Goal: Information Seeking & Learning: Find specific fact

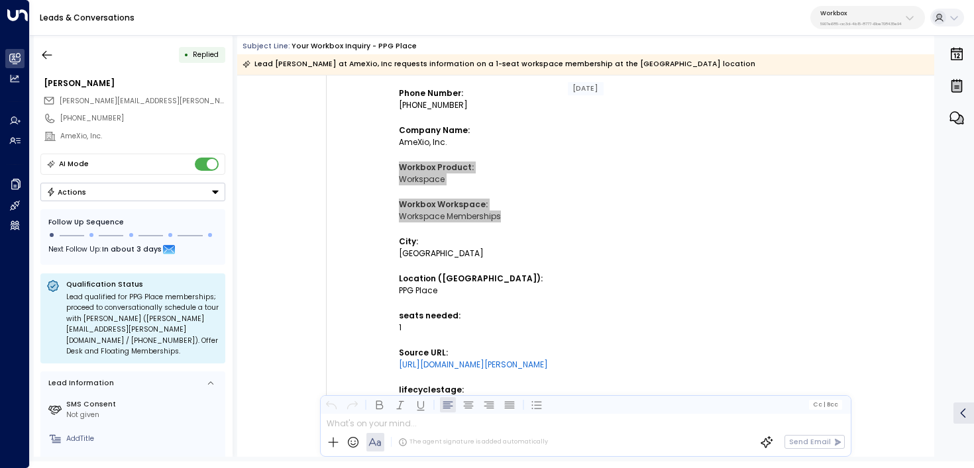
scroll to position [403, 0]
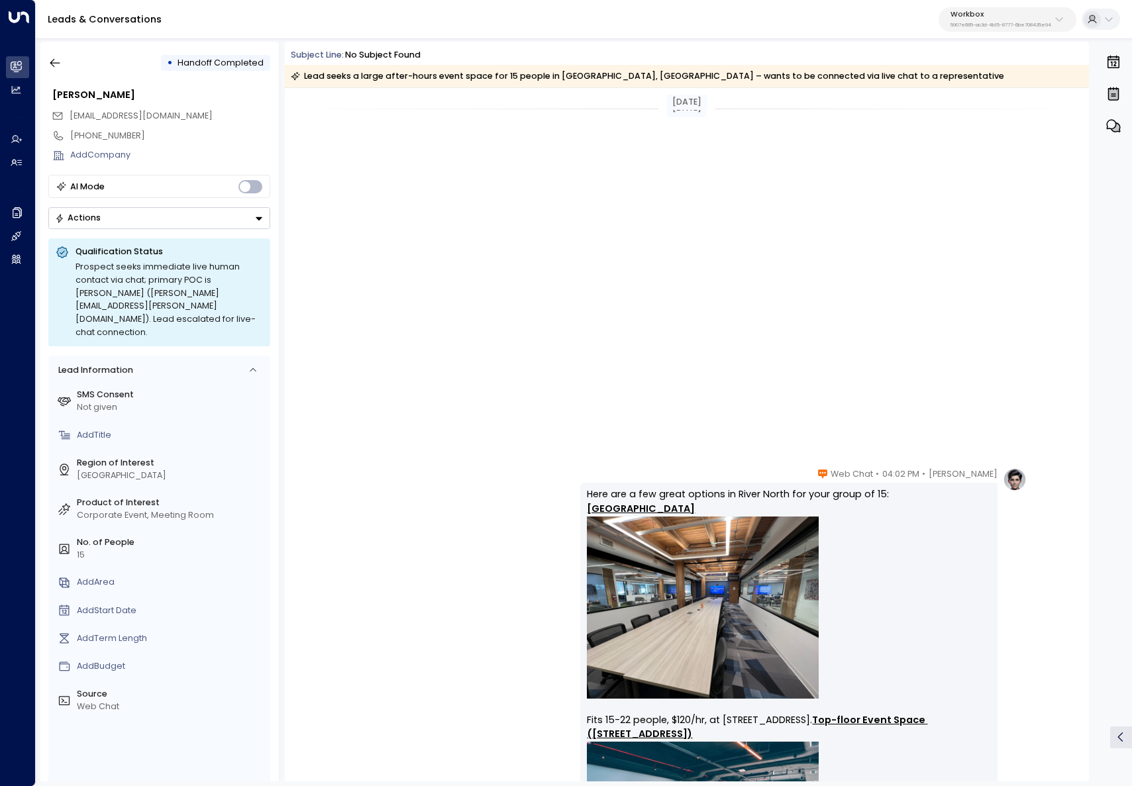
scroll to position [1262, 0]
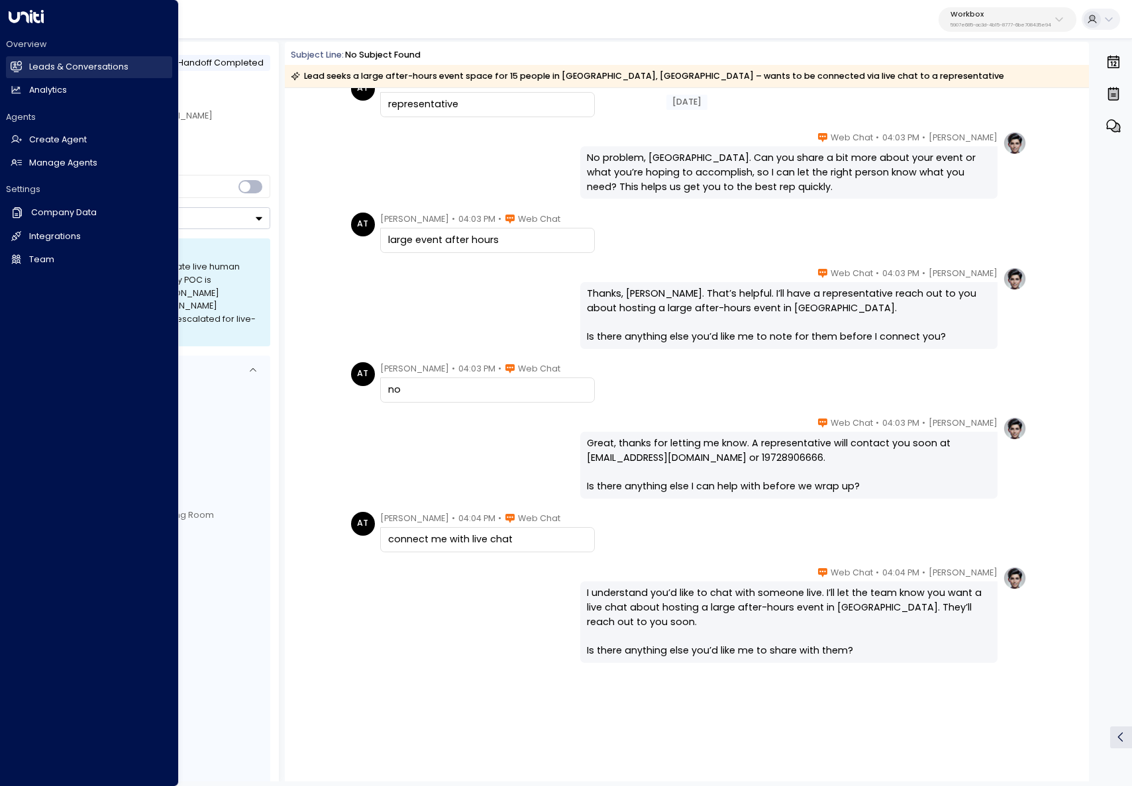
click at [21, 60] on link "Leads & Conversations Leads & Conversations" at bounding box center [89, 67] width 166 height 22
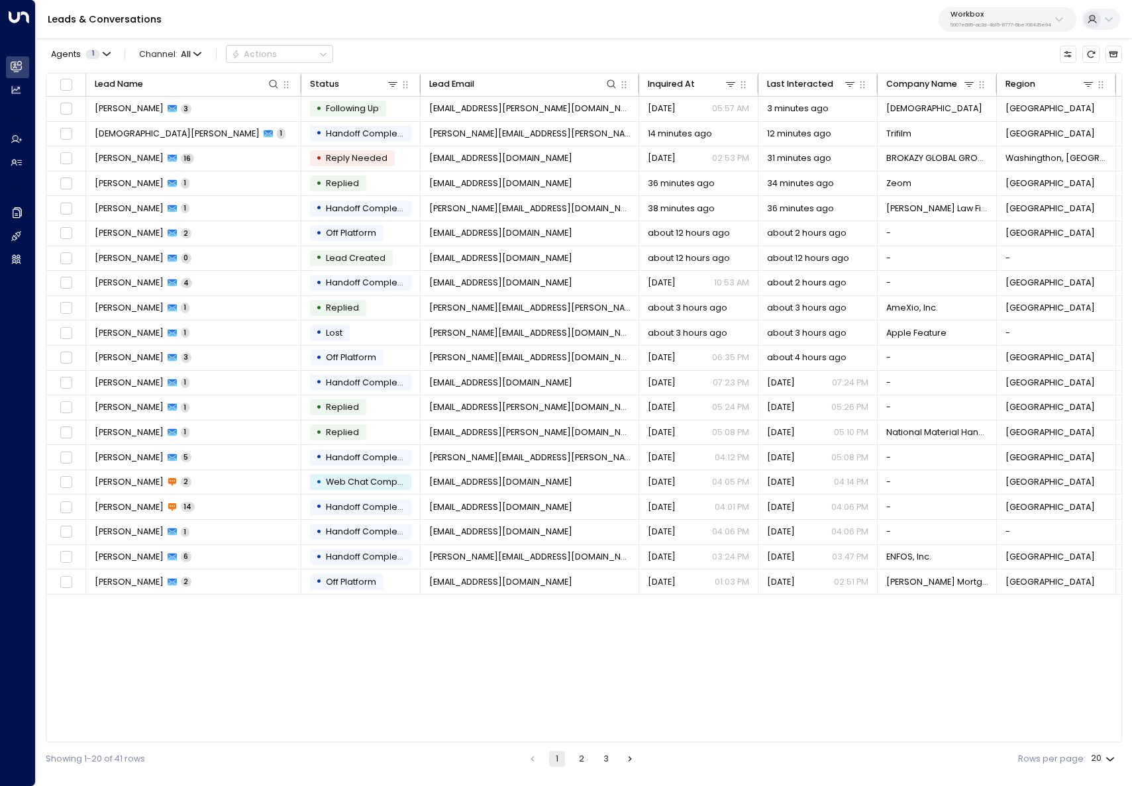
click at [1033, 8] on button "Workbox 5907e685-ac3d-4b15-8777-6be708435e94" at bounding box center [1008, 19] width 138 height 25
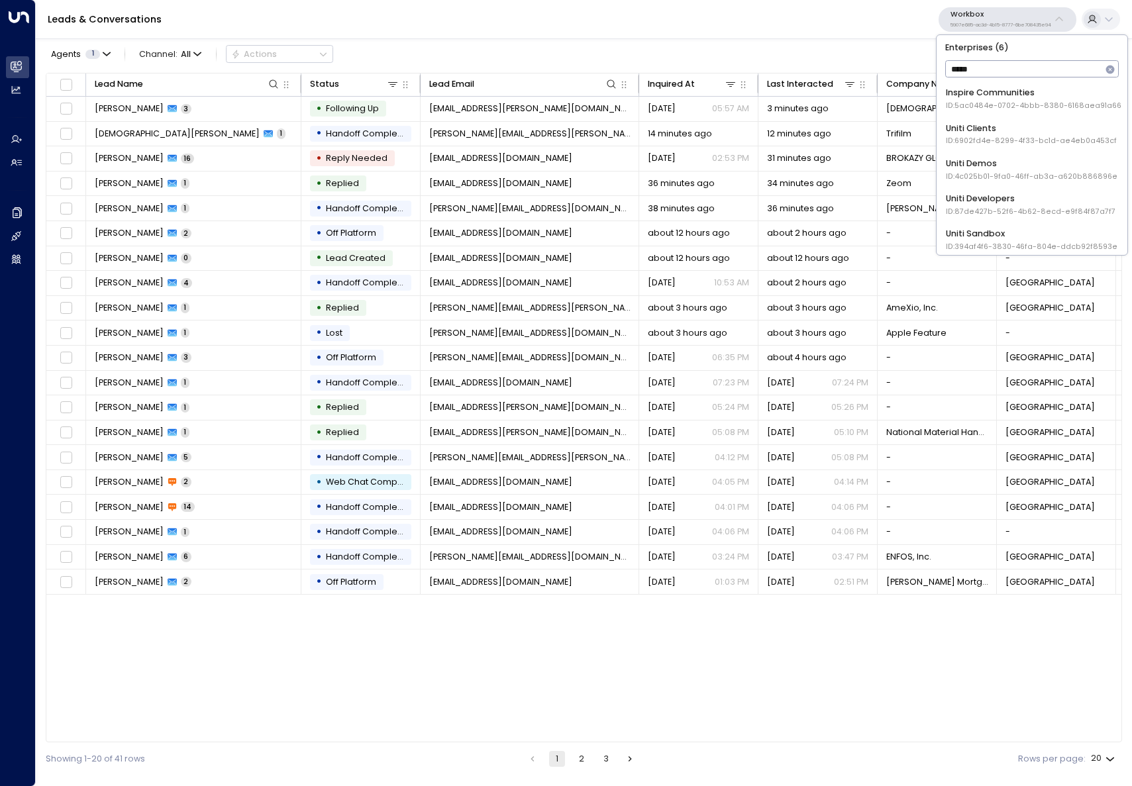
type input "*****"
click at [1007, 169] on div "Uniti Demos ID: 4c025b01-9fa0-46ff-ab3a-a620b886896e" at bounding box center [1032, 170] width 172 height 25
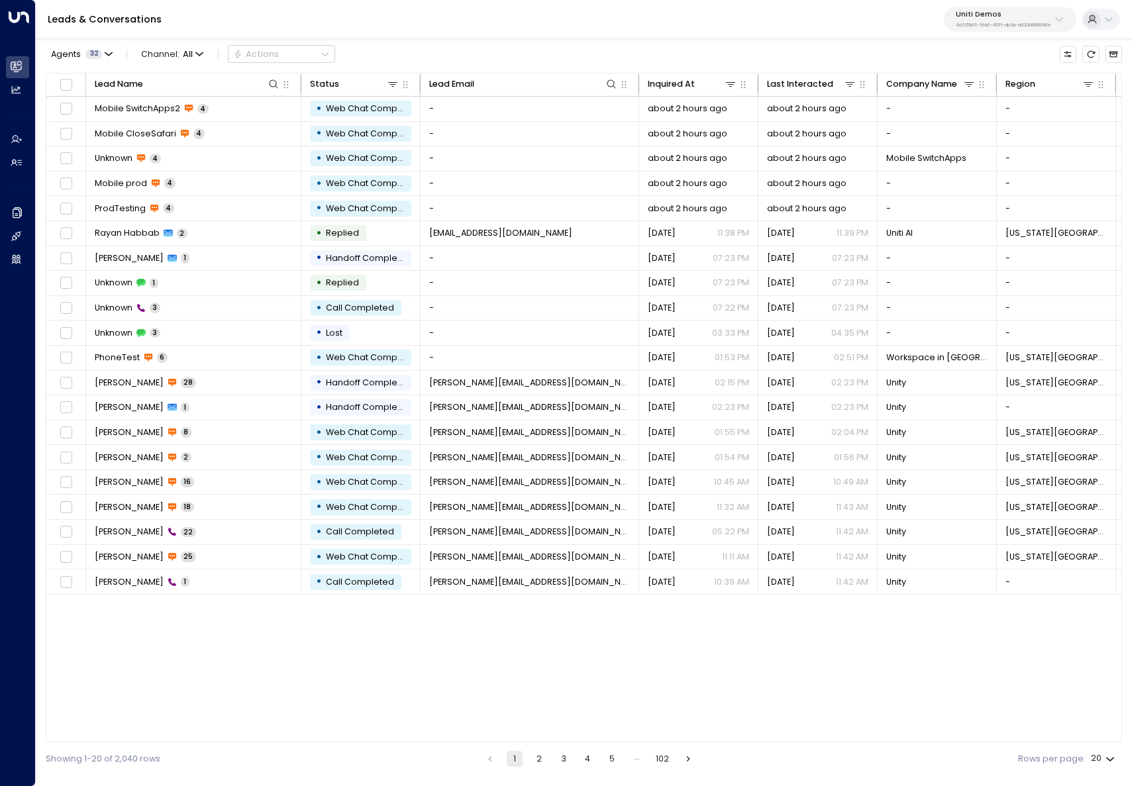
click at [980, 11] on p "Uniti Demos" at bounding box center [1003, 15] width 95 height 8
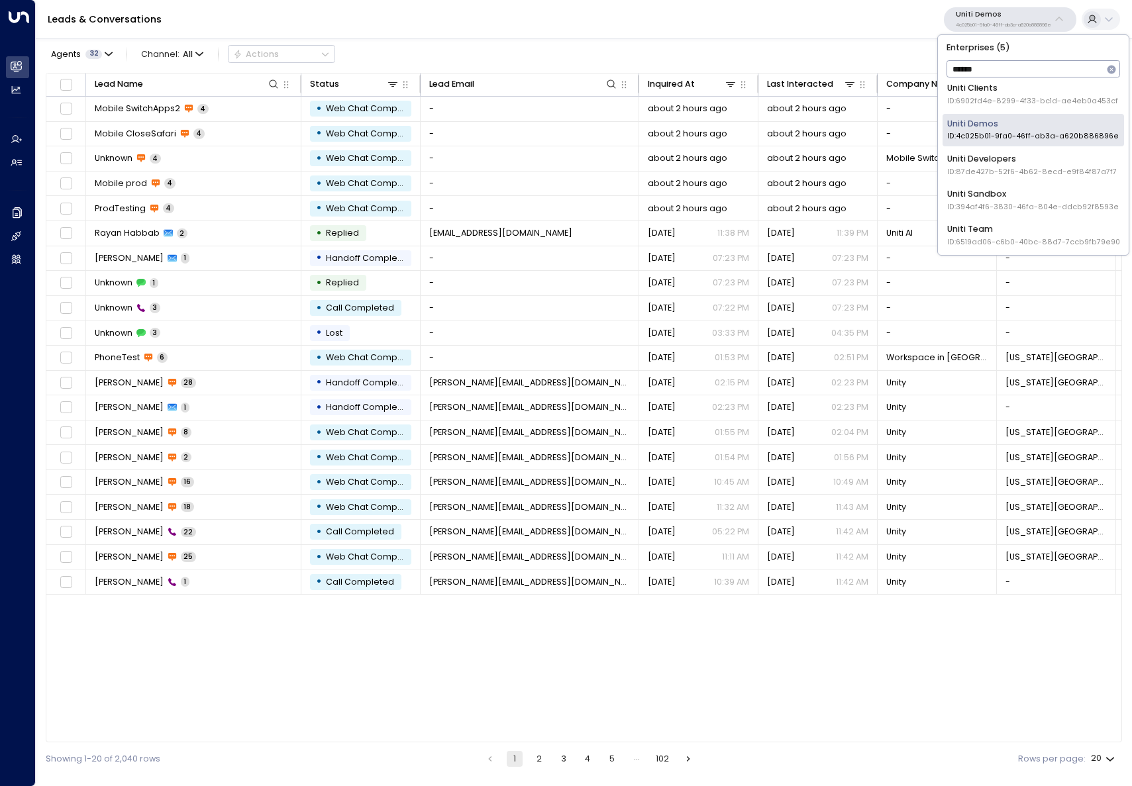
scroll to position [6, 0]
type input "*****"
click at [1011, 226] on div "Uniti Team ID: 6519ad06-c6b0-40bc-88d7-7ccb9fb79e90" at bounding box center [1033, 234] width 173 height 25
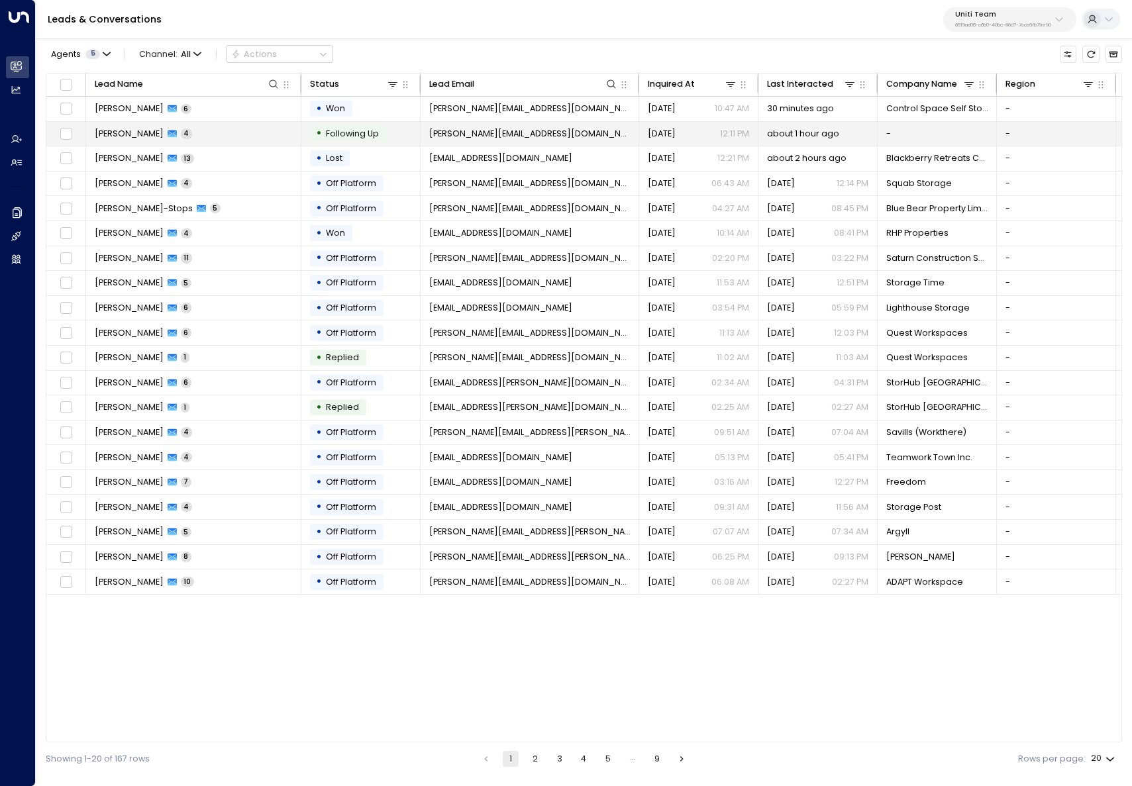
click at [211, 131] on td "Alex Henney 4" at bounding box center [193, 134] width 215 height 25
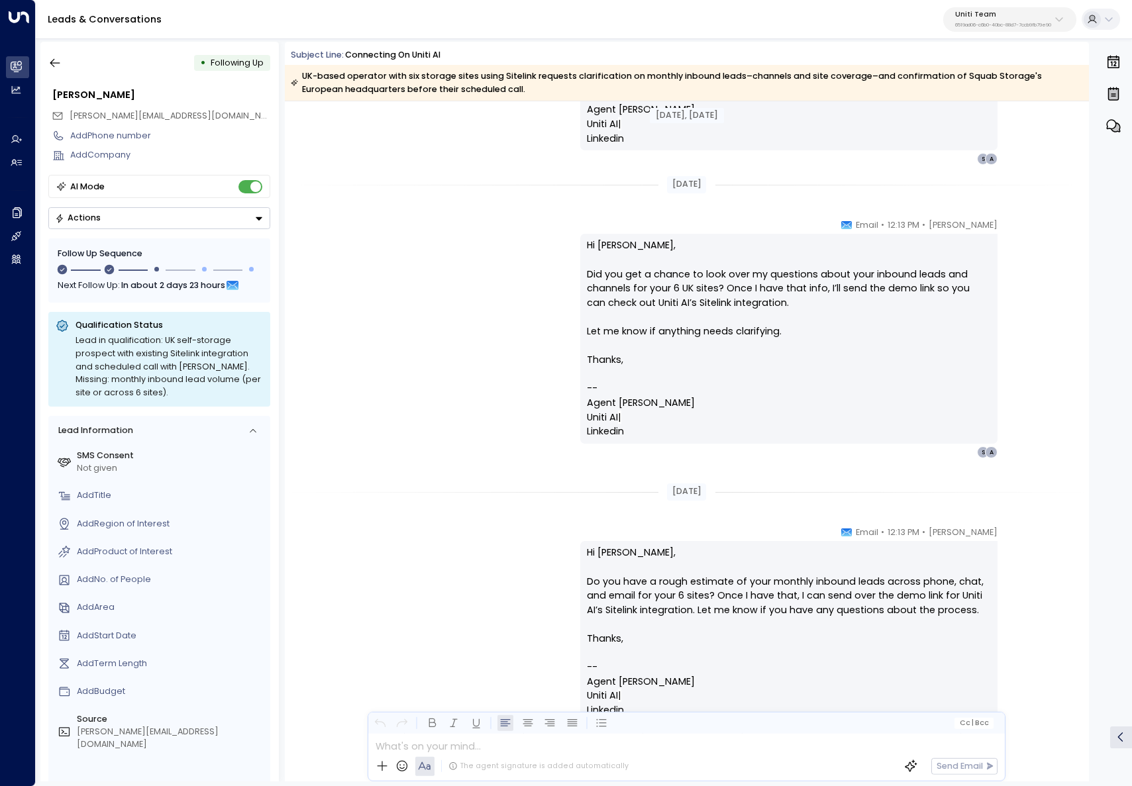
scroll to position [1460, 0]
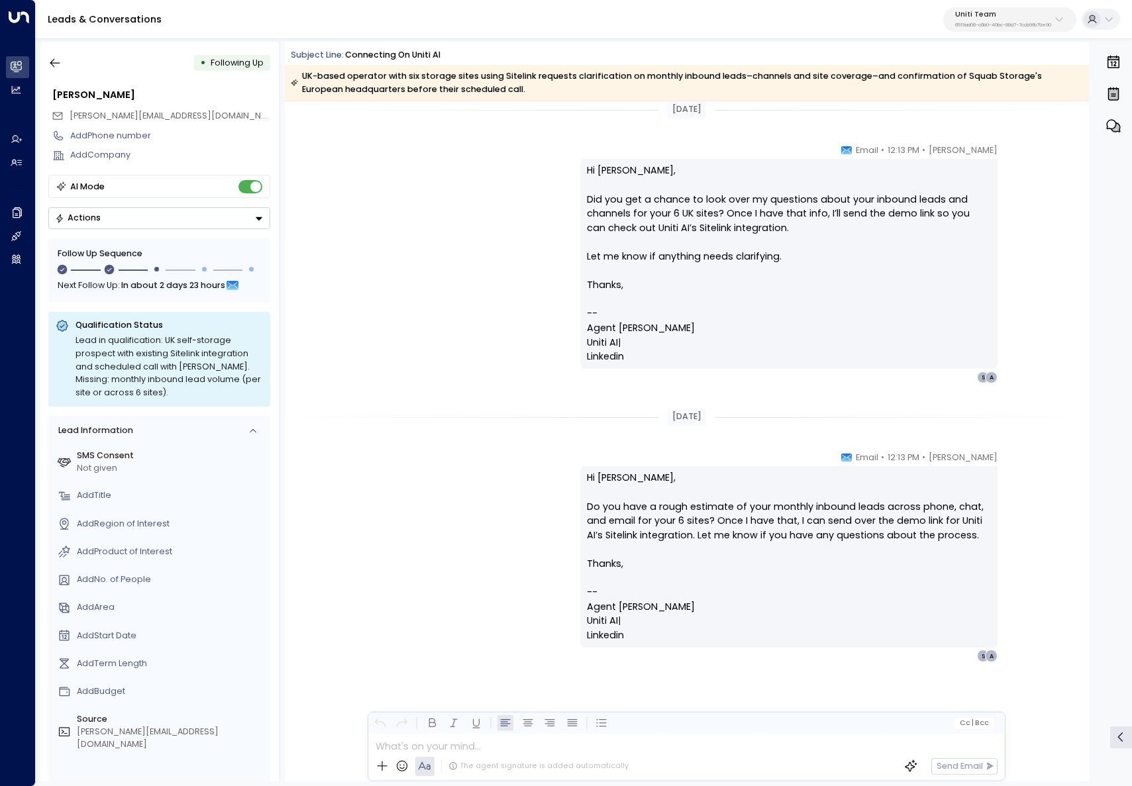
drag, startPoint x: 438, startPoint y: 496, endPoint x: 423, endPoint y: 513, distance: 22.6
click at [438, 496] on div "Alfred • 12:13 PM • Email Hi Alex, Do you have a rough estimate of your monthly…" at bounding box center [687, 556] width 680 height 211
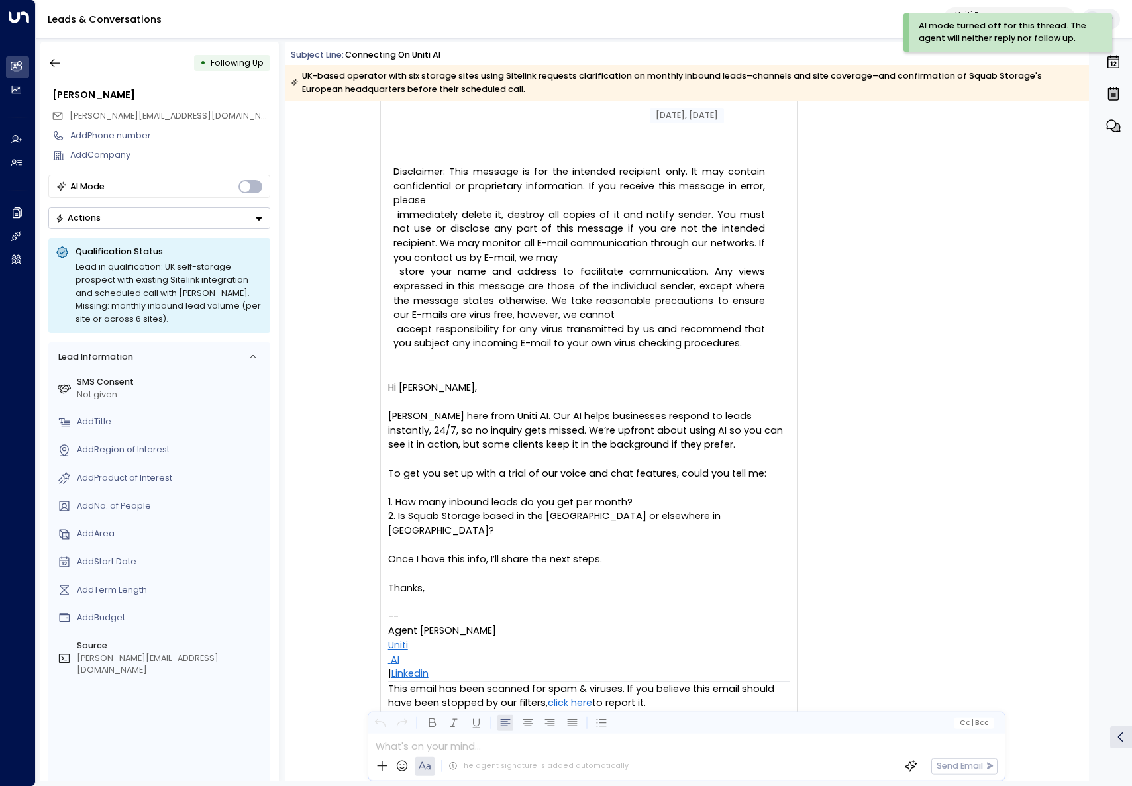
scroll to position [1019, 0]
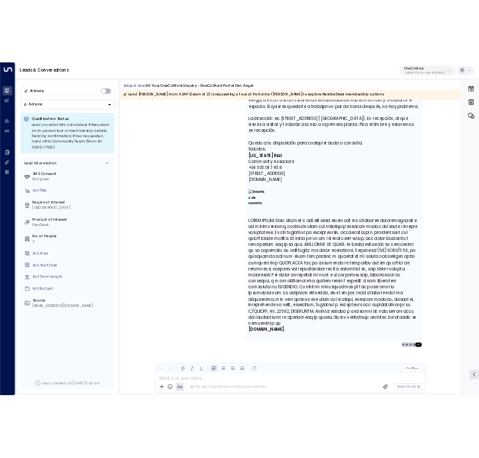
scroll to position [3120, 0]
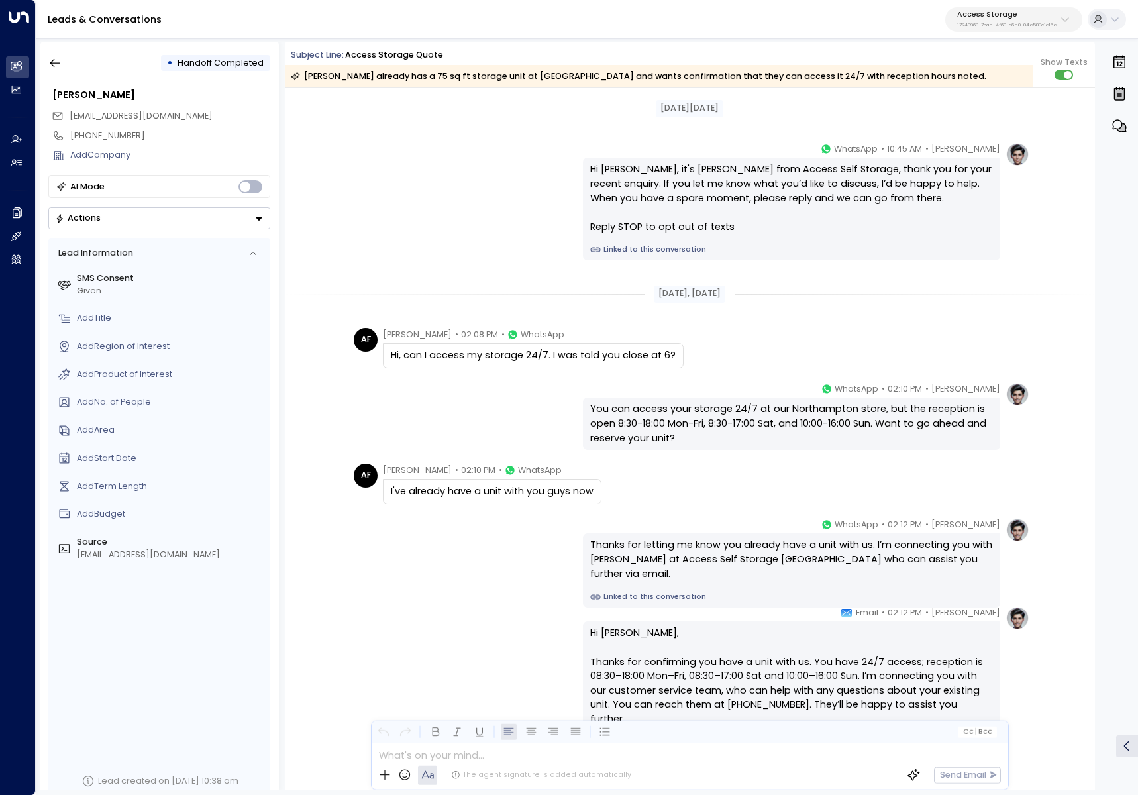
scroll to position [169, 0]
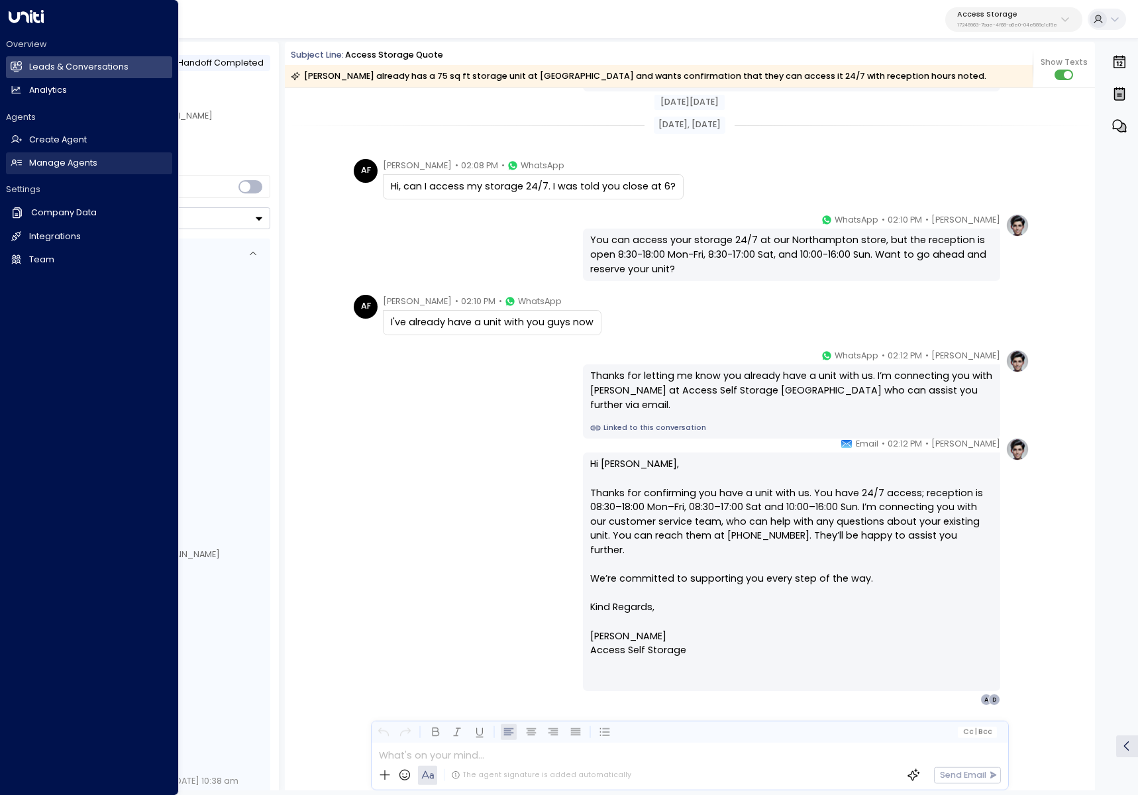
click at [20, 160] on icon at bounding box center [16, 162] width 11 height 11
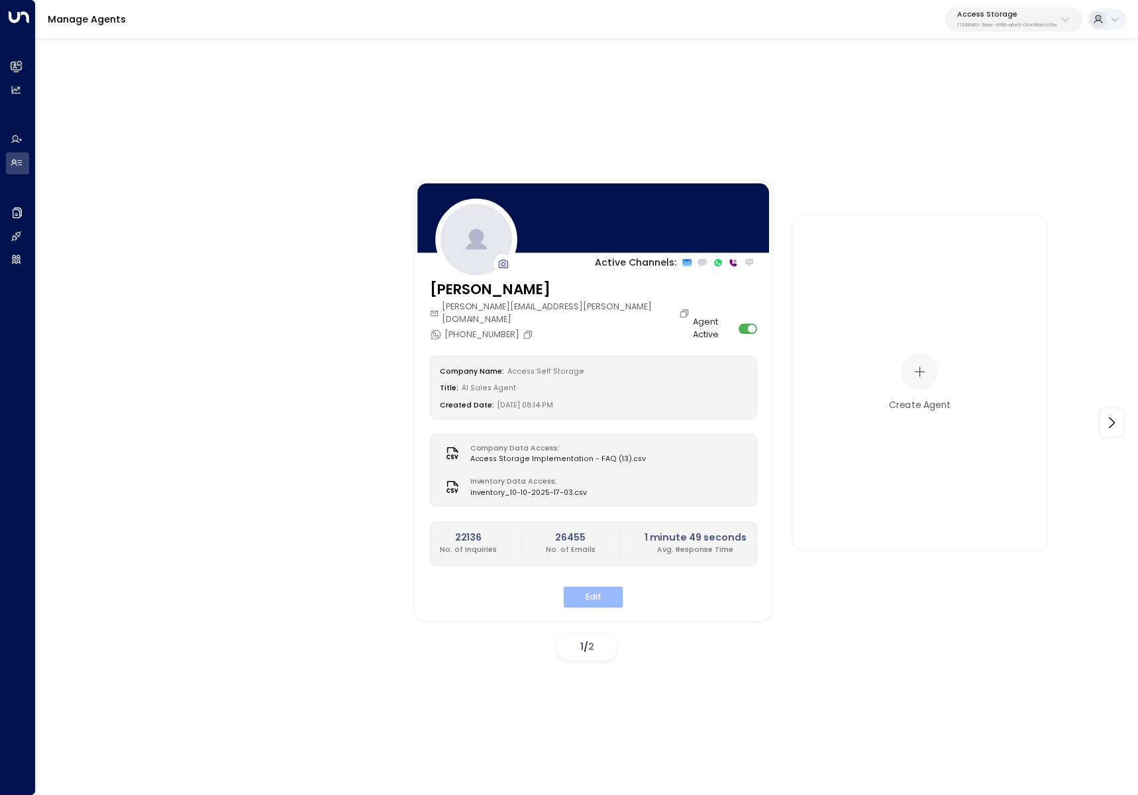
click at [591, 586] on button "Edit" at bounding box center [594, 596] width 60 height 21
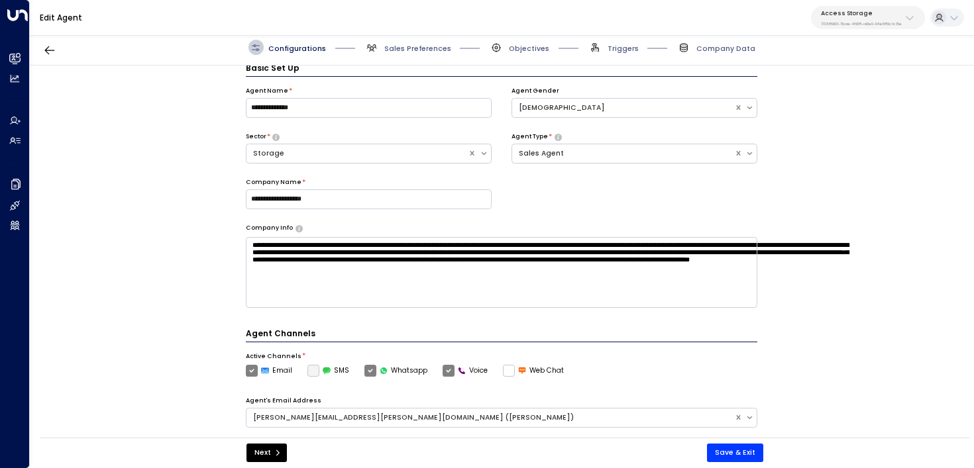
scroll to position [18, 0]
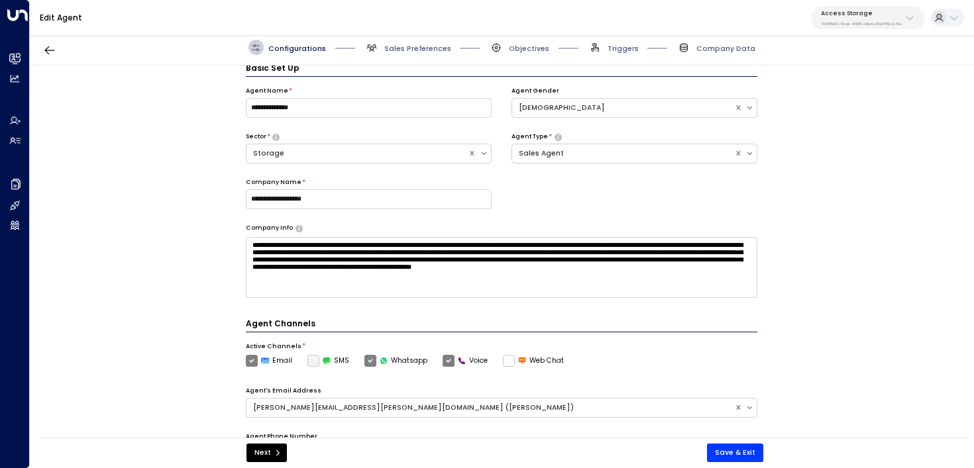
click at [625, 53] on span "Triggers" at bounding box center [613, 47] width 51 height 15
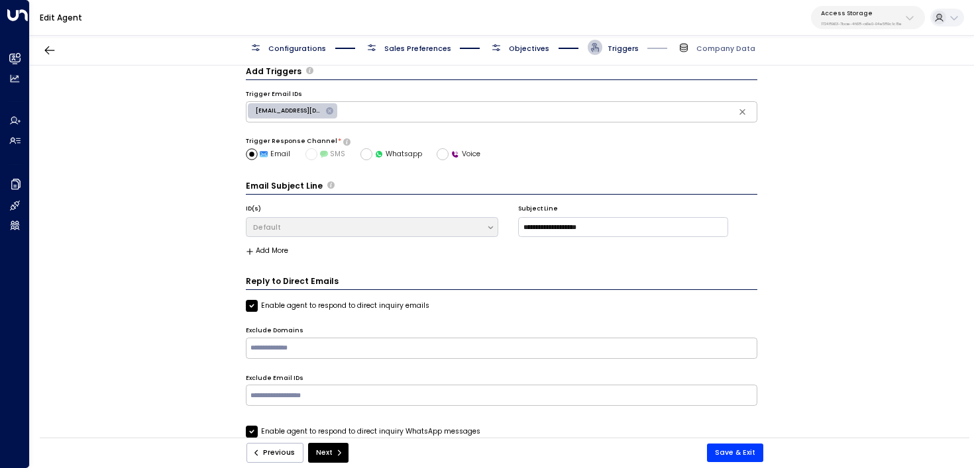
click at [559, 41] on div "Configurations Sales Preferences Objectives Triggers Company Data" at bounding box center [501, 47] width 507 height 15
click at [536, 42] on span "Objectives" at bounding box center [519, 47] width 60 height 15
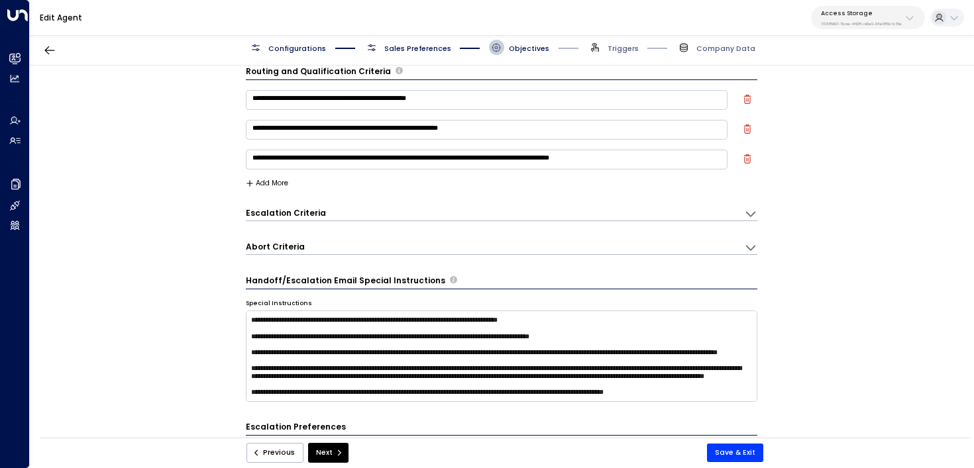
scroll to position [0, 0]
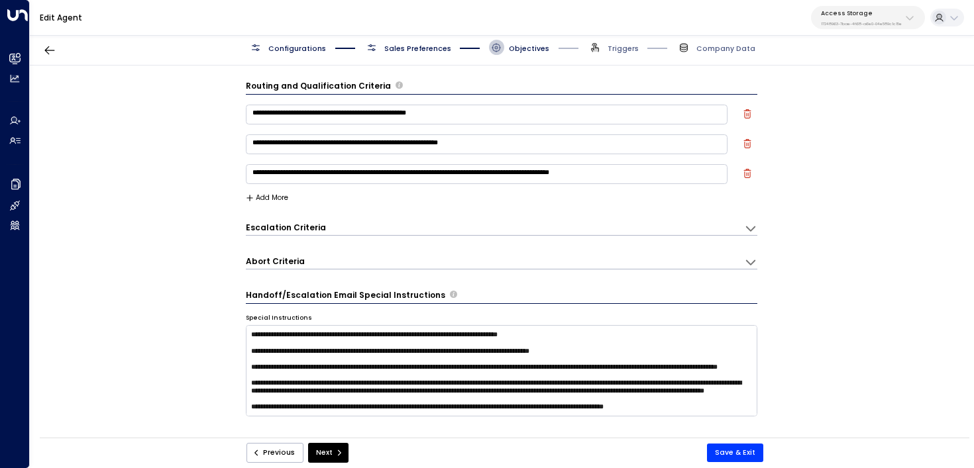
click at [444, 226] on div "Escalation Criteria Reset" at bounding box center [490, 227] width 488 height 11
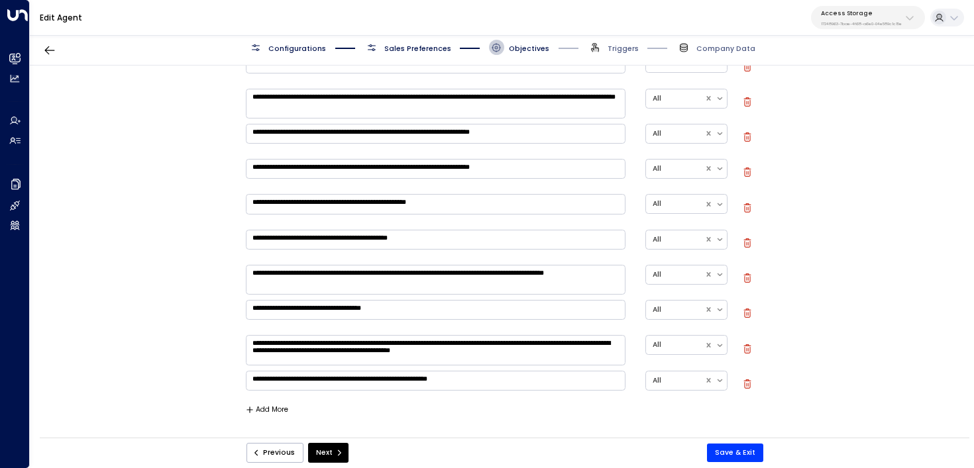
scroll to position [307, 0]
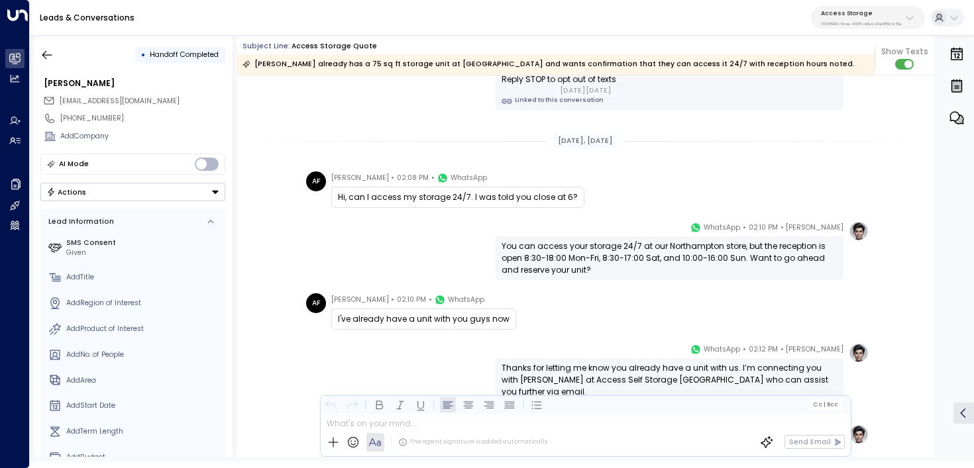
scroll to position [109, 0]
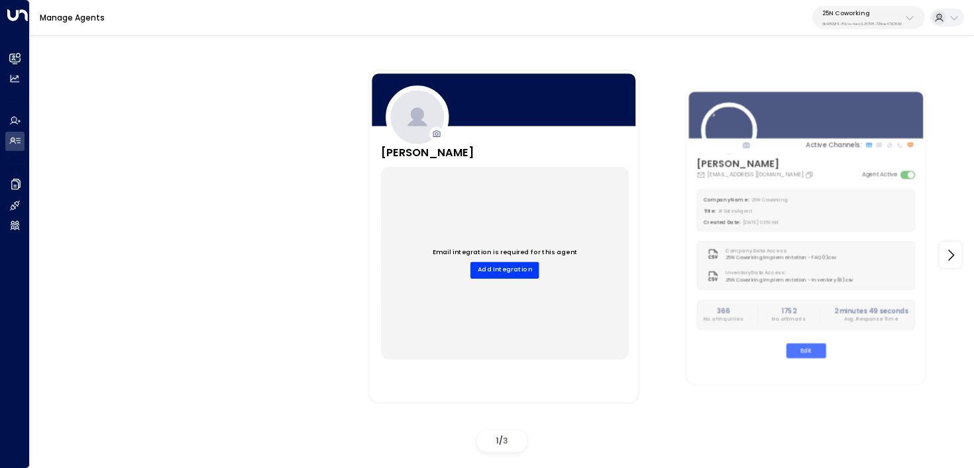
click at [884, 21] on p "3b9800f4-81ca-4ec0-8758-72fbe4763f36" at bounding box center [861, 23] width 79 height 5
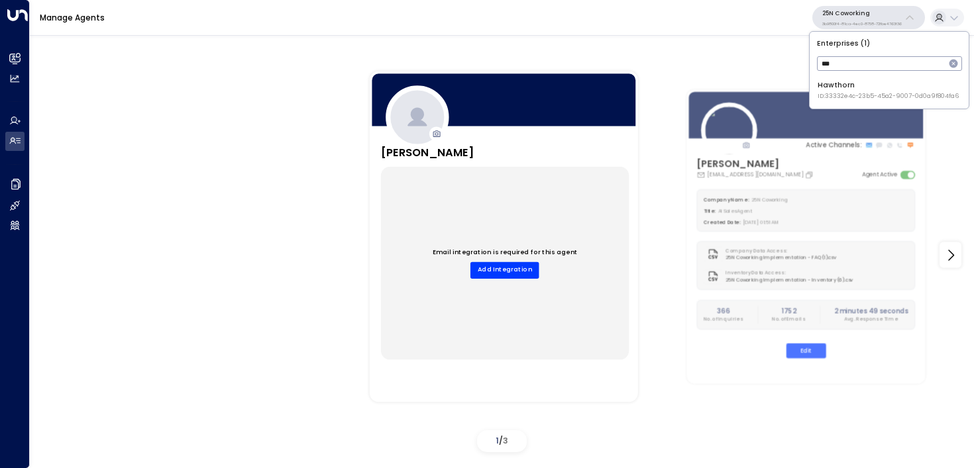
type input "***"
click at [834, 91] on div "Hawthorn ID: 33332e4c-23b5-45a2-9007-0d0a9f804fa6" at bounding box center [887, 90] width 141 height 21
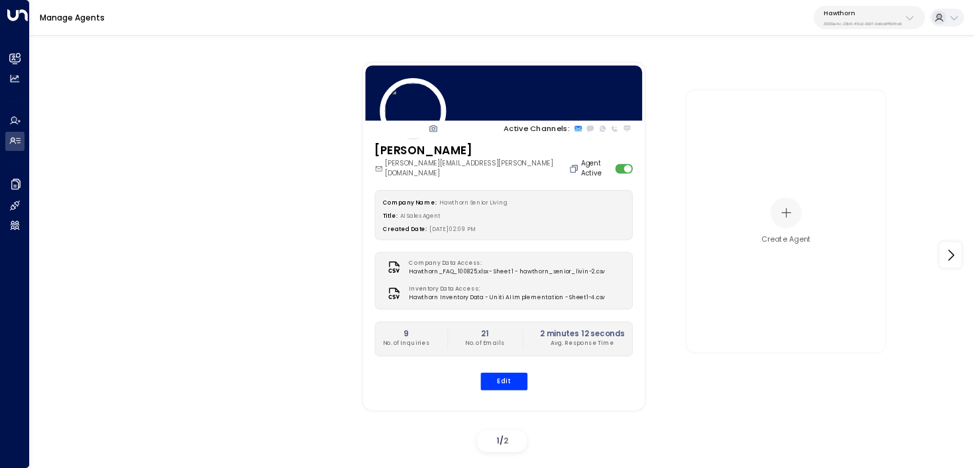
click at [570, 167] on icon "Copy" at bounding box center [573, 168] width 7 height 7
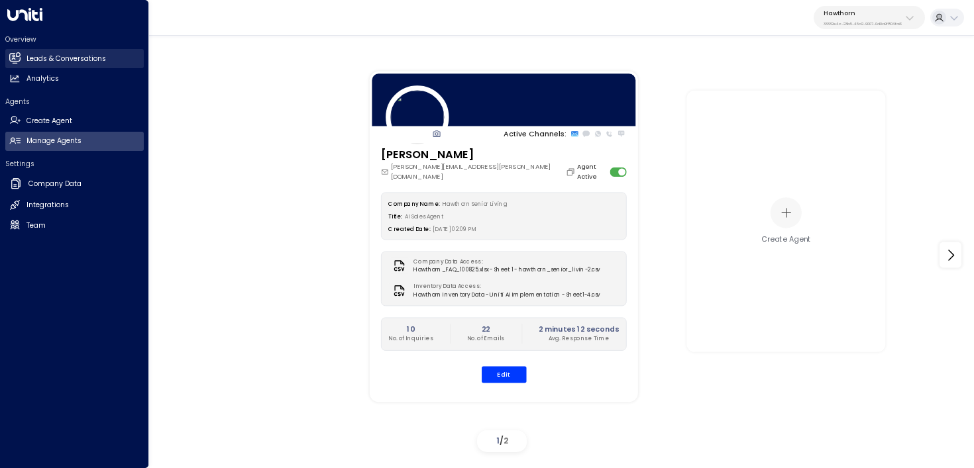
drag, startPoint x: 93, startPoint y: 61, endPoint x: 132, endPoint y: 62, distance: 39.1
click at [93, 61] on h2 "Leads & Conversations" at bounding box center [65, 59] width 79 height 11
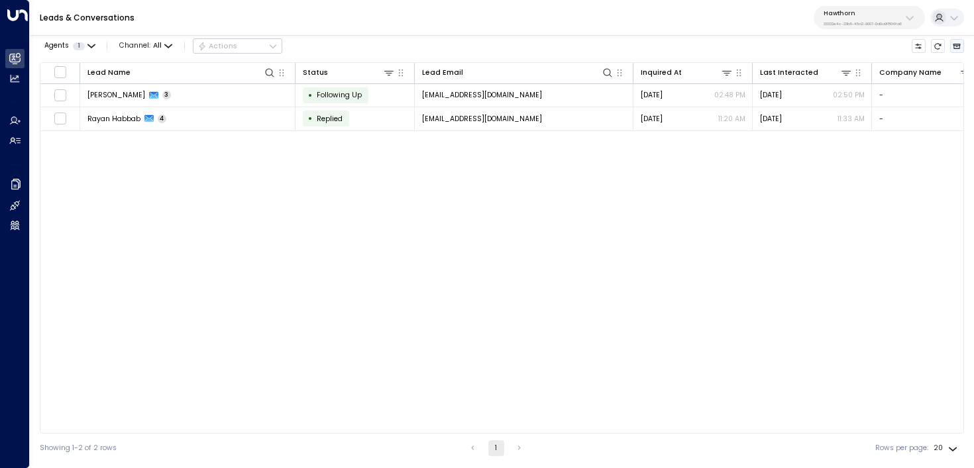
click at [960, 48] on icon "Archived Leads" at bounding box center [956, 46] width 8 height 8
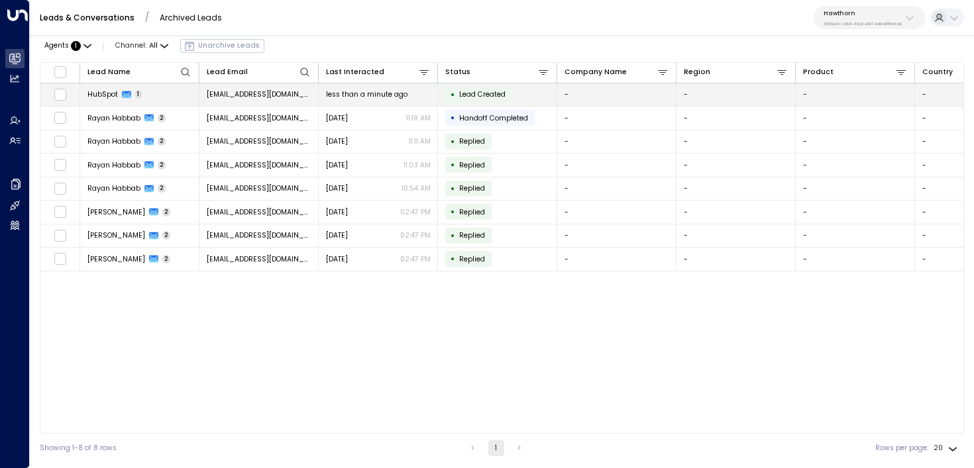
click at [170, 100] on td "HubSpot 1" at bounding box center [139, 94] width 119 height 23
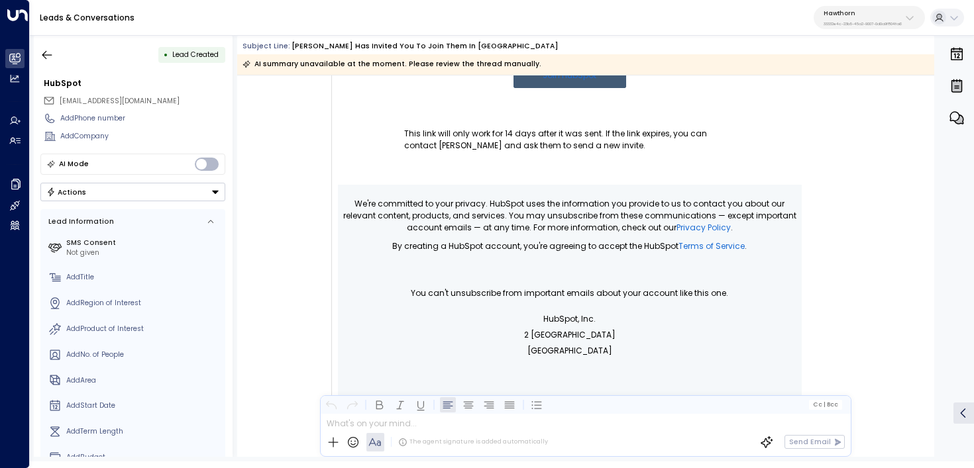
scroll to position [213, 0]
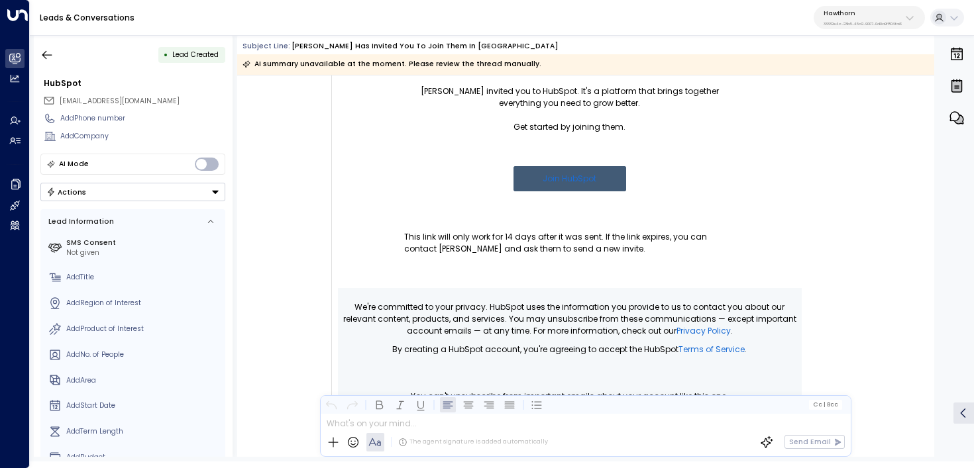
click at [580, 176] on link "Join HubSpot" at bounding box center [569, 178] width 113 height 25
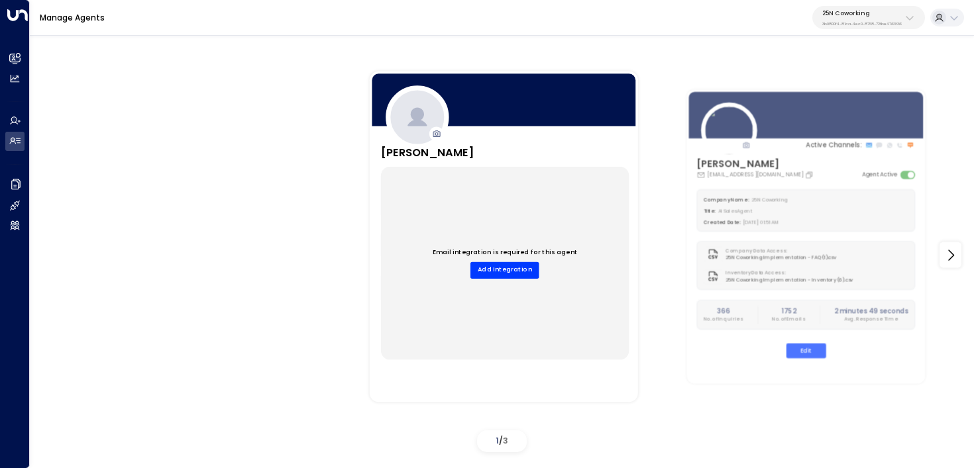
click at [870, 17] on p "25N Coworking" at bounding box center [861, 13] width 79 height 8
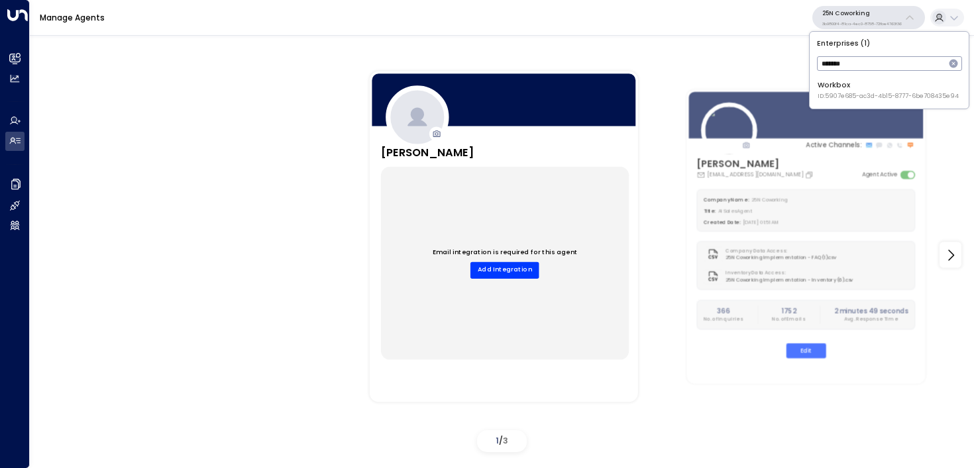
type input "*******"
click at [875, 83] on div "Workbox ID: 5907e685-ac3d-4b15-8777-6be708435e94" at bounding box center [887, 90] width 141 height 21
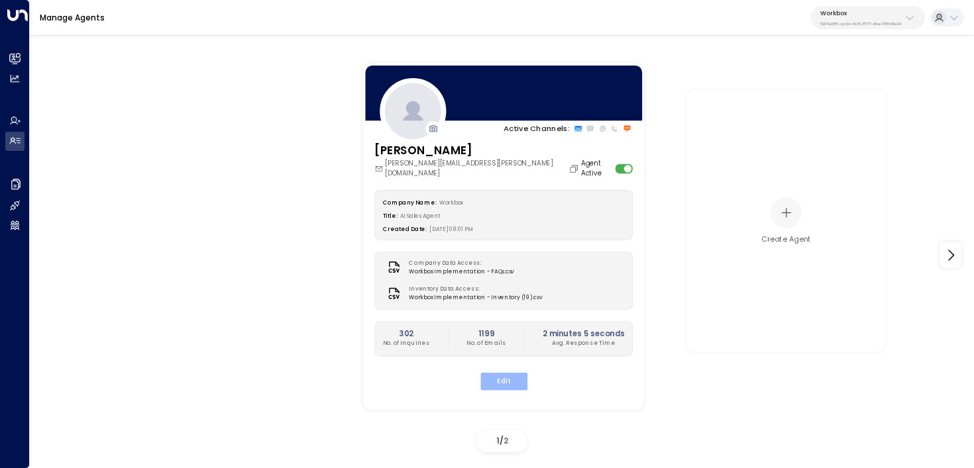
click at [517, 379] on button "Edit" at bounding box center [503, 381] width 47 height 17
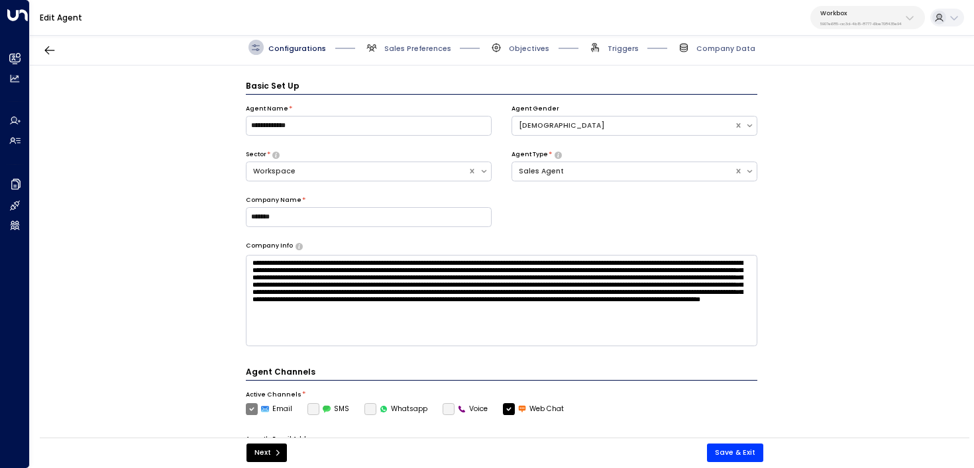
scroll to position [15, 0]
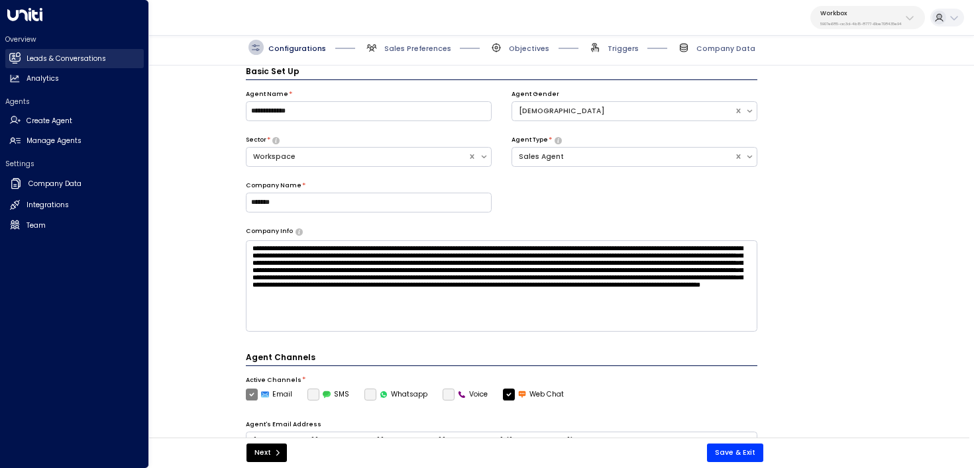
click at [19, 54] on icon at bounding box center [14, 57] width 11 height 11
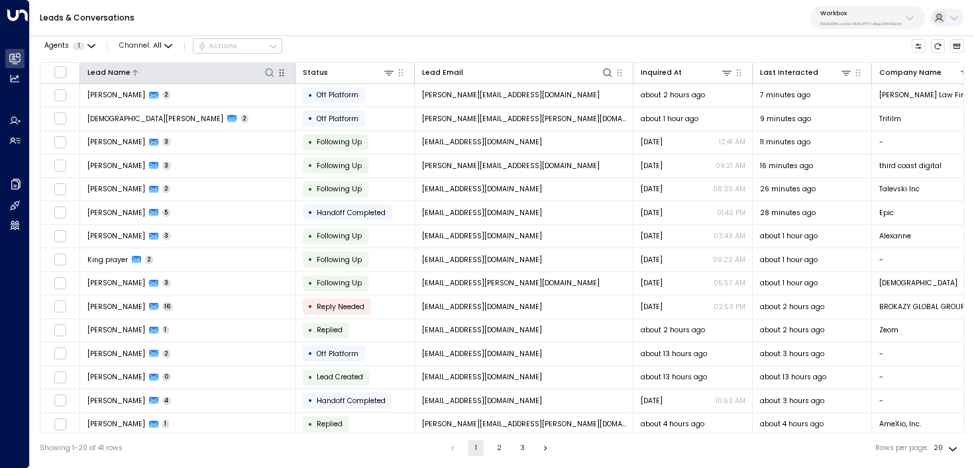
click at [274, 68] on icon at bounding box center [269, 73] width 11 height 11
type input "*****"
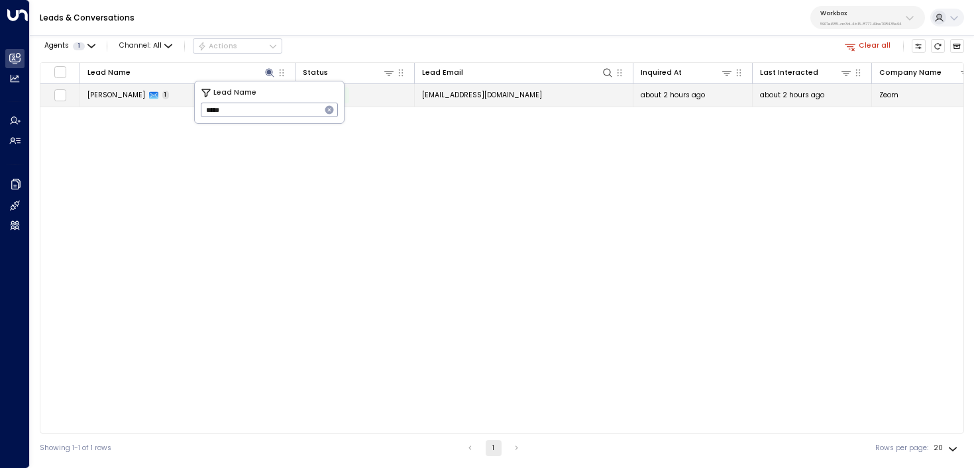
click at [151, 99] on div "[PERSON_NAME] 1" at bounding box center [128, 95] width 82 height 10
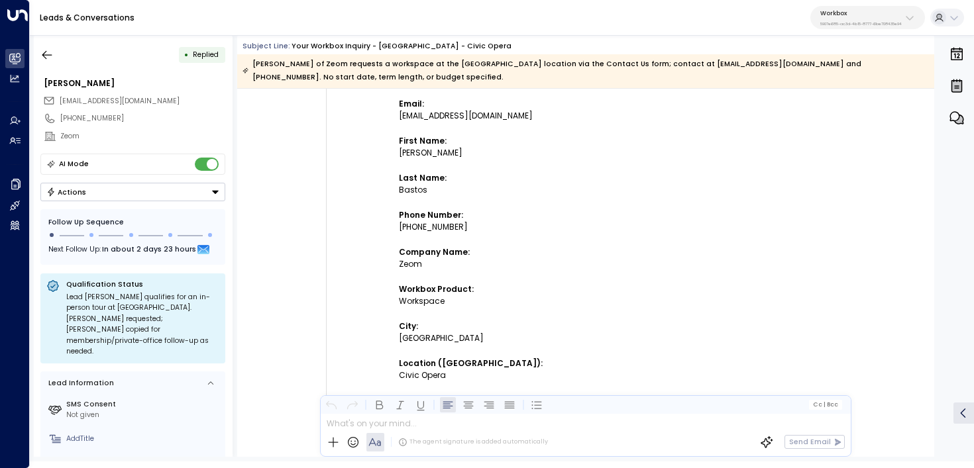
scroll to position [292, 0]
click at [425, 302] on div "Workspace" at bounding box center [564, 303] width 331 height 12
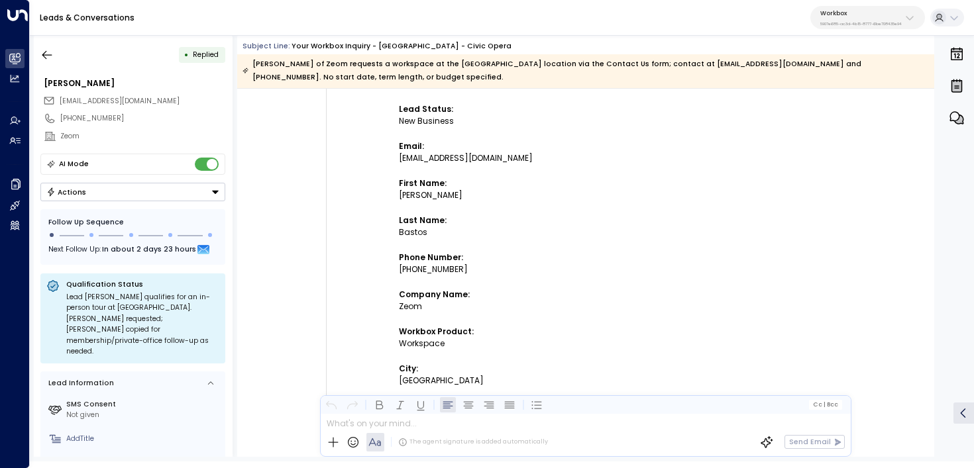
scroll to position [331, 0]
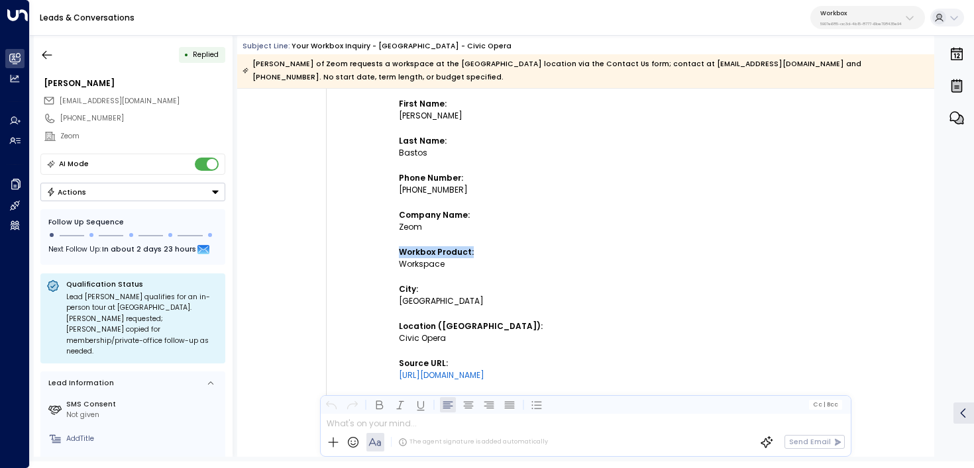
drag, startPoint x: 478, startPoint y: 247, endPoint x: 399, endPoint y: 250, distance: 79.5
click at [399, 250] on p "Workbox Product:" at bounding box center [564, 252] width 331 height 12
copy strong "Workbox Product:"
